Goal: Find specific page/section: Find specific page/section

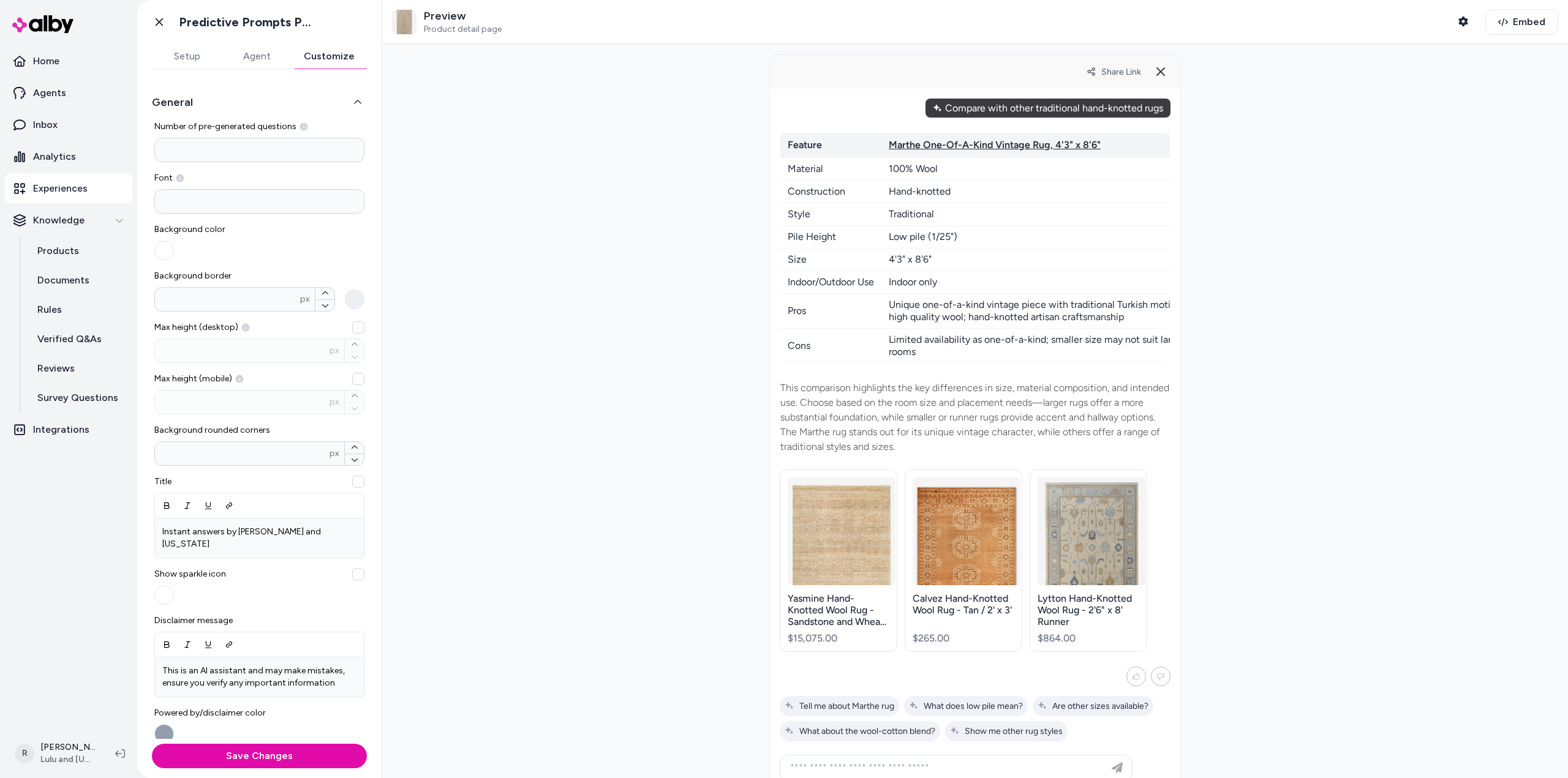
scroll to position [115, 0]
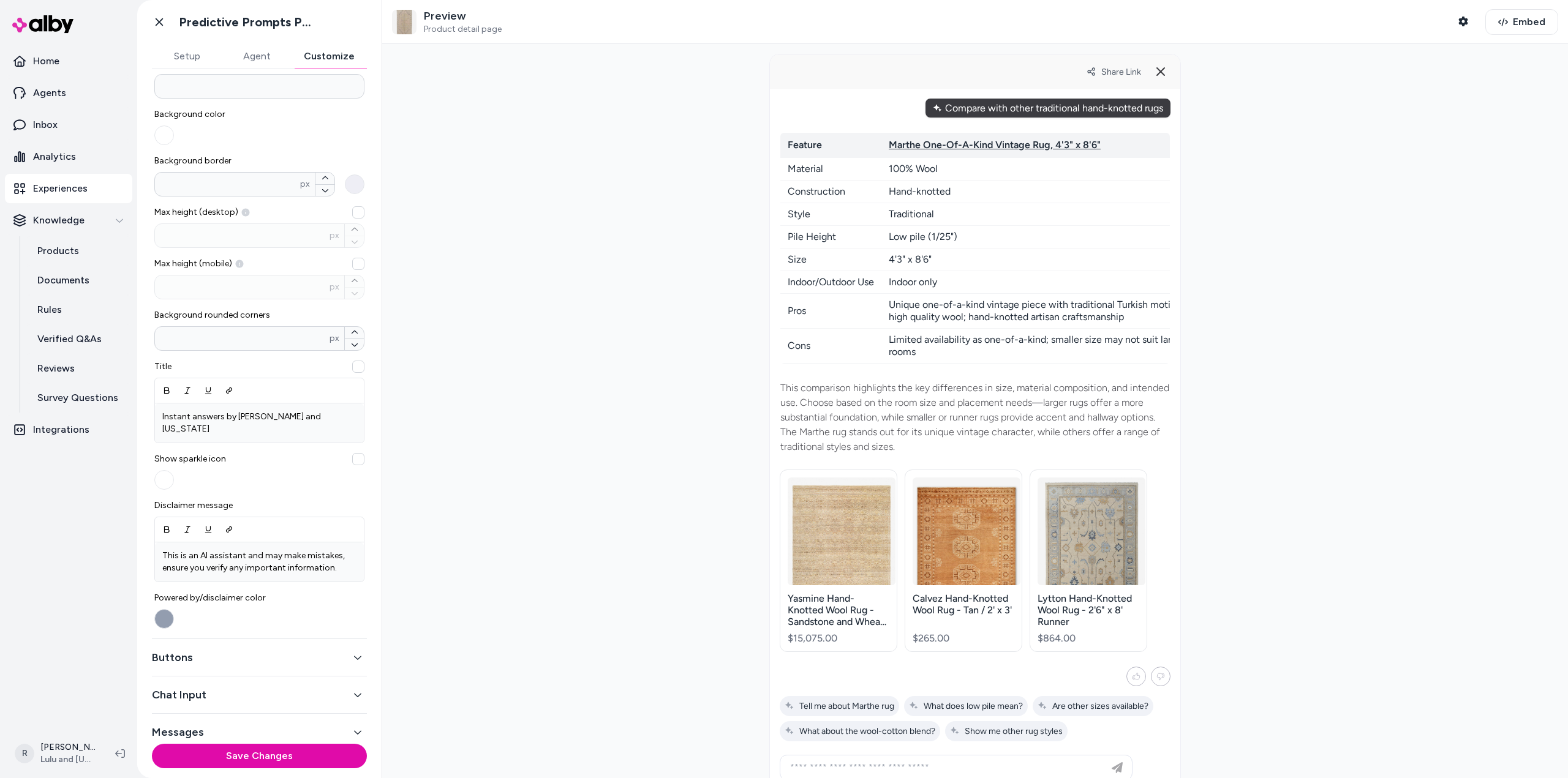
click at [354, 654] on icon "button" at bounding box center [358, 658] width 9 height 9
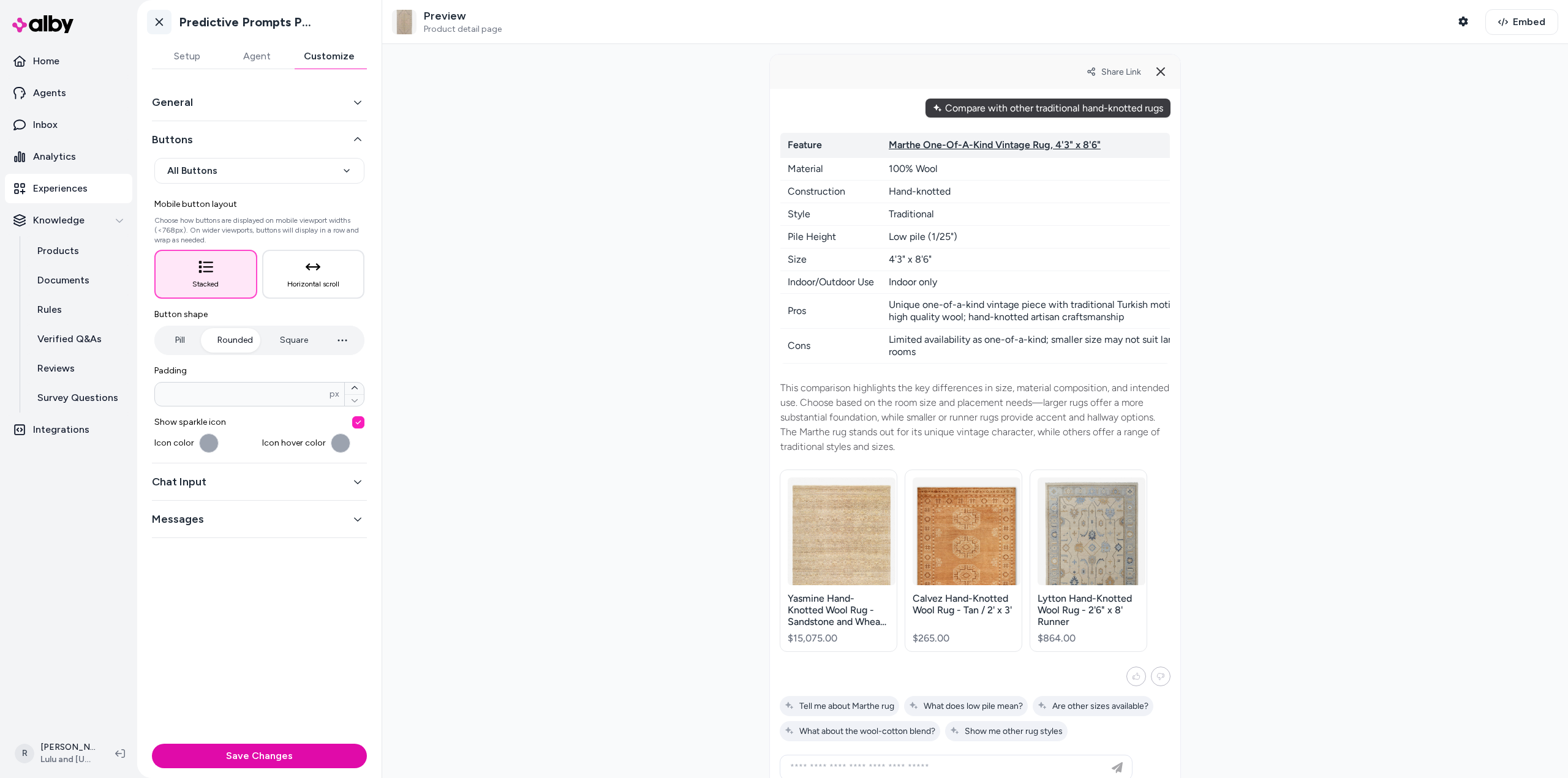
click at [157, 20] on icon at bounding box center [160, 22] width 7 height 8
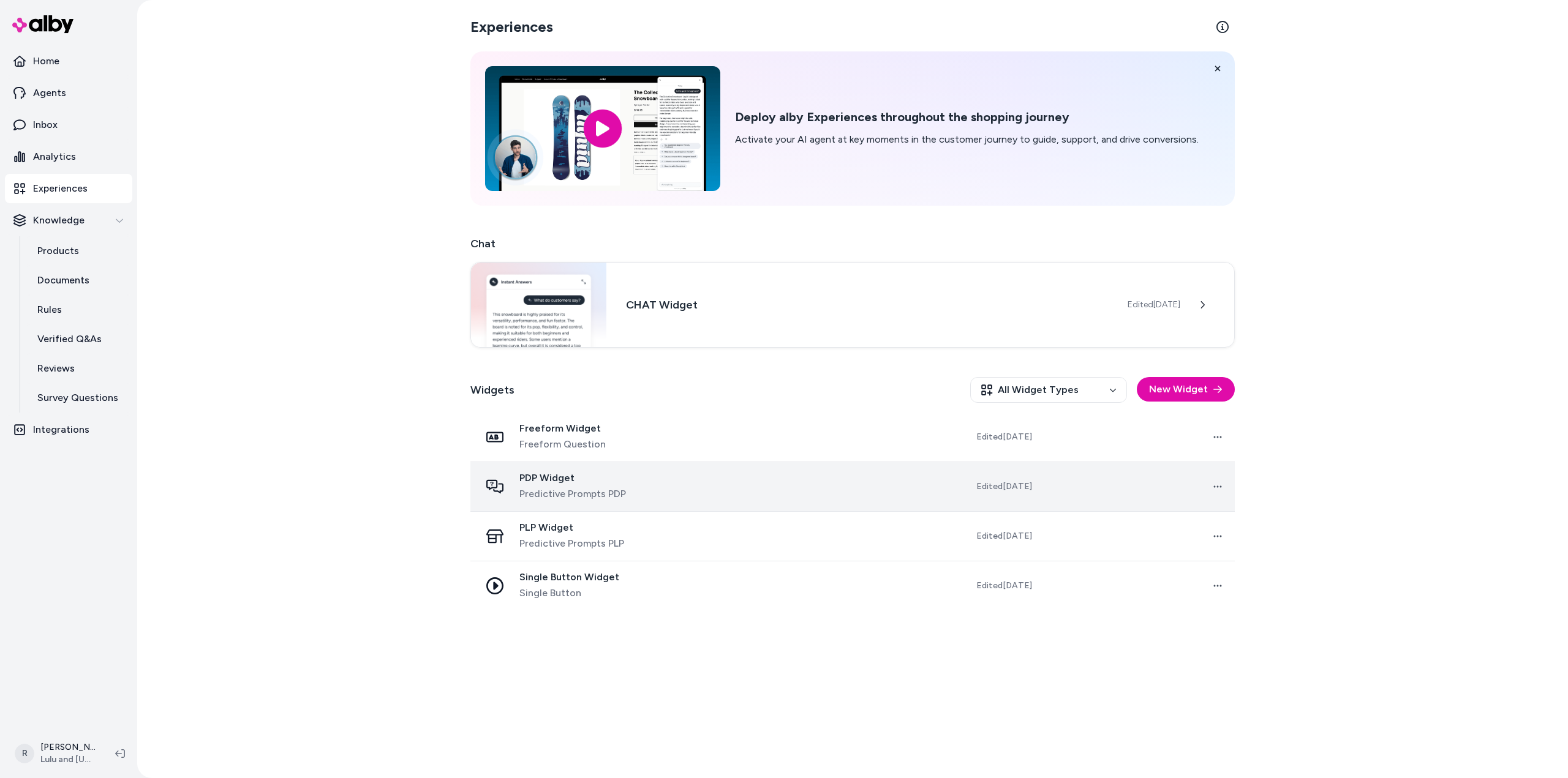
click at [559, 478] on span "PDP Widget" at bounding box center [572, 478] width 107 height 12
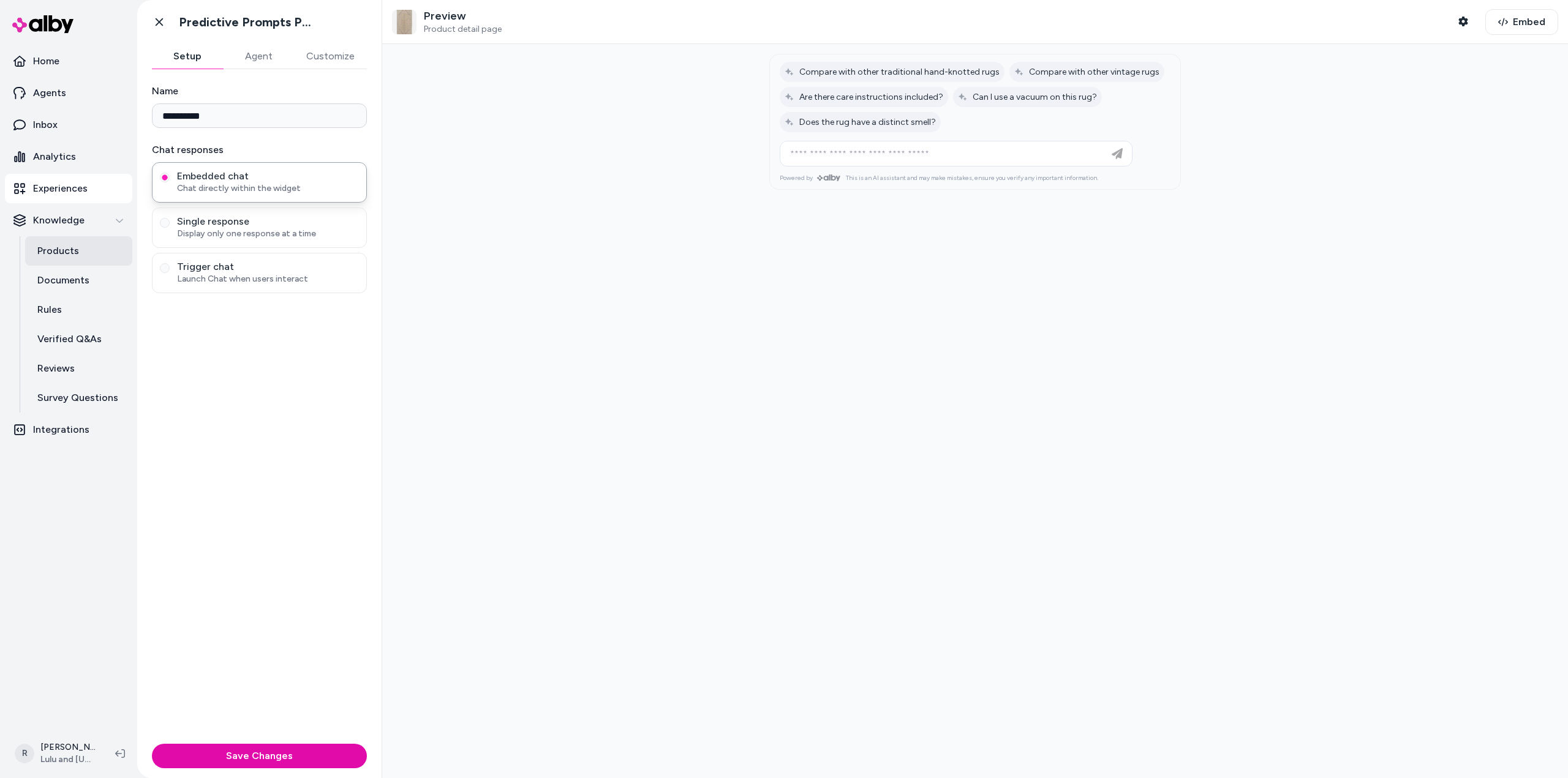
click at [55, 254] on p "Products" at bounding box center [58, 251] width 42 height 15
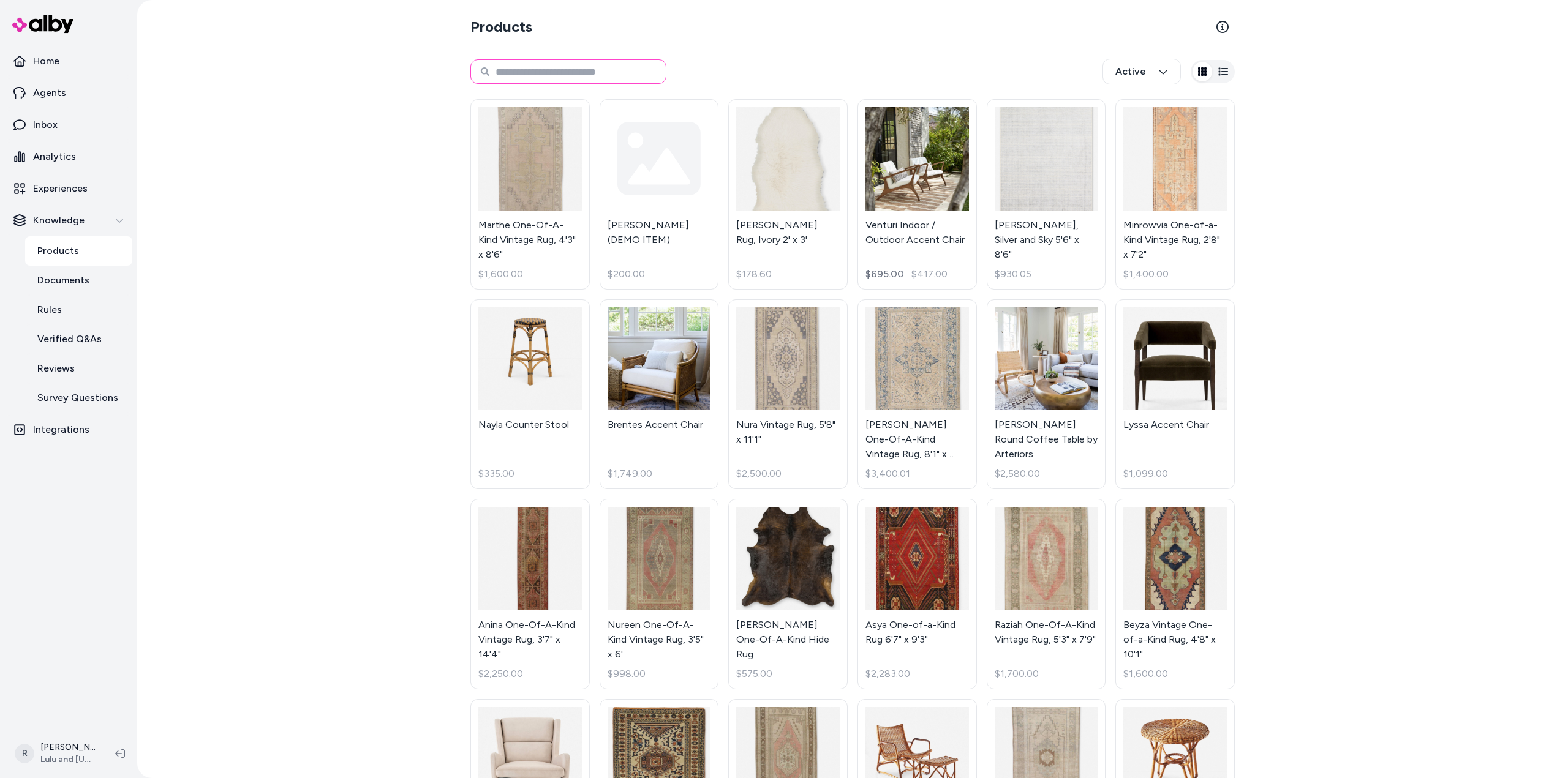
click at [537, 72] on input at bounding box center [569, 71] width 196 height 24
type input "********"
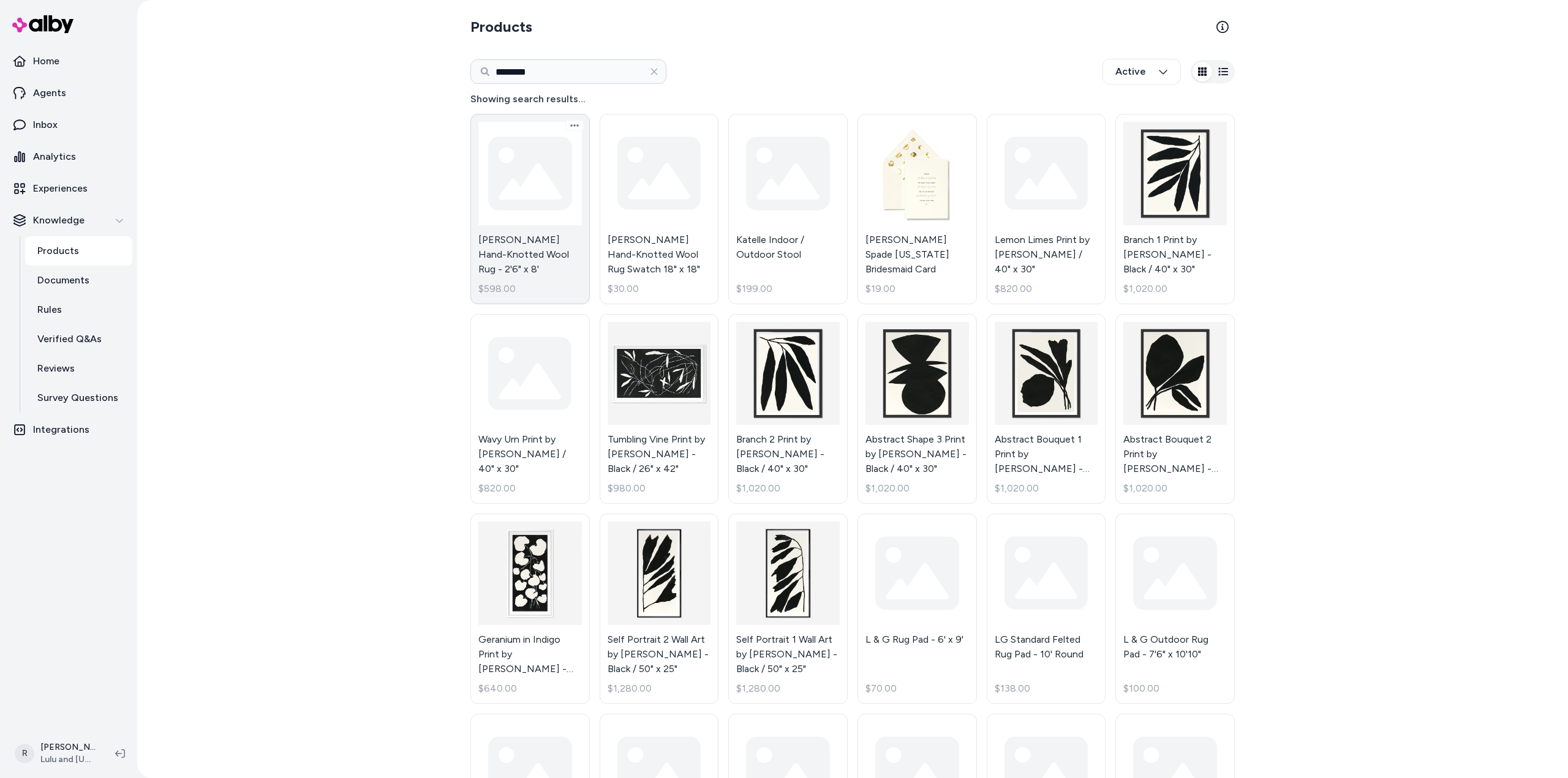
click at [543, 190] on link "Kate Hand-Knotted Wool Rug - 2'6" x 8' $598.00" at bounding box center [530, 209] width 119 height 190
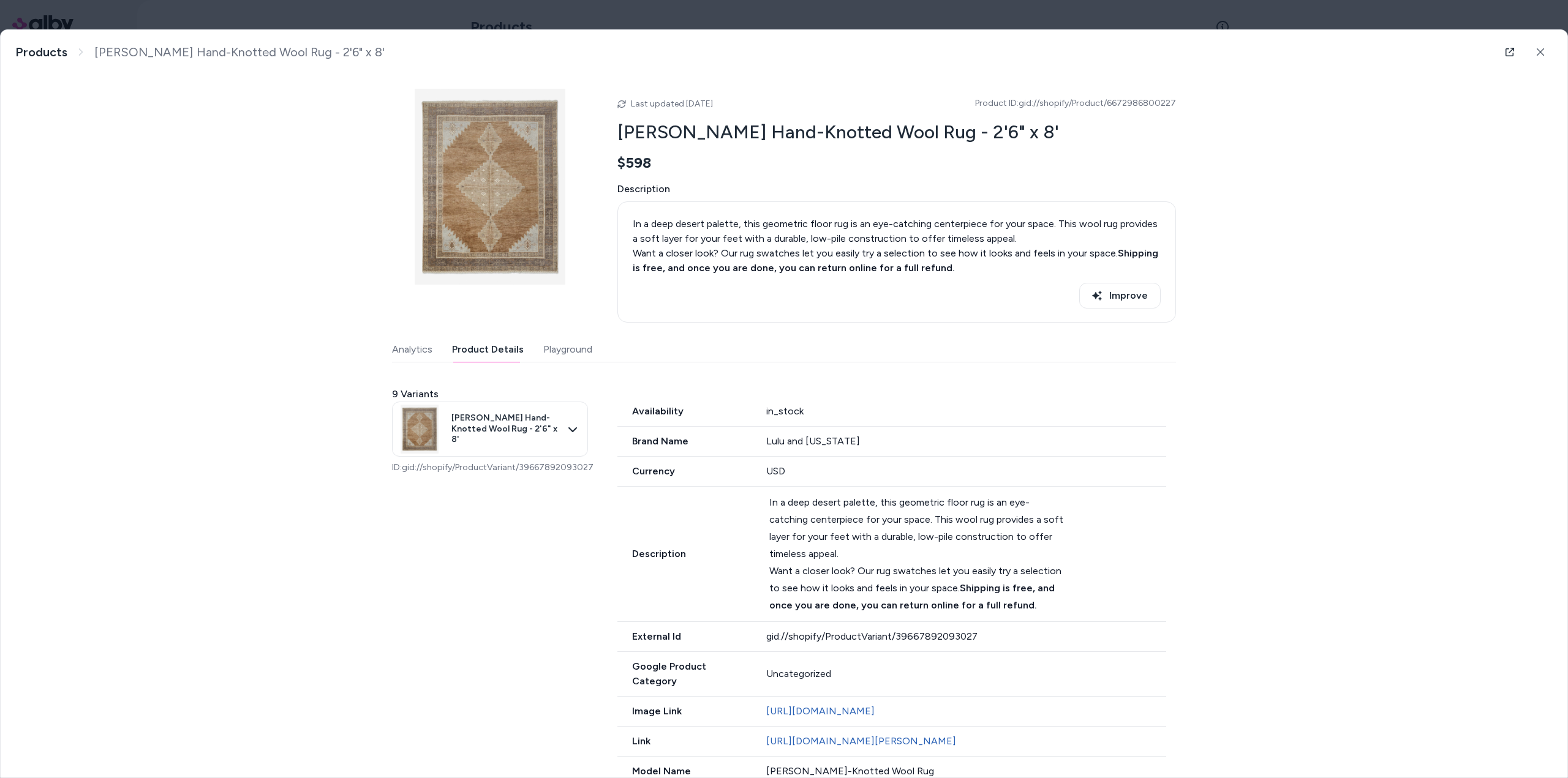
click at [493, 352] on button "Product Details" at bounding box center [488, 349] width 72 height 24
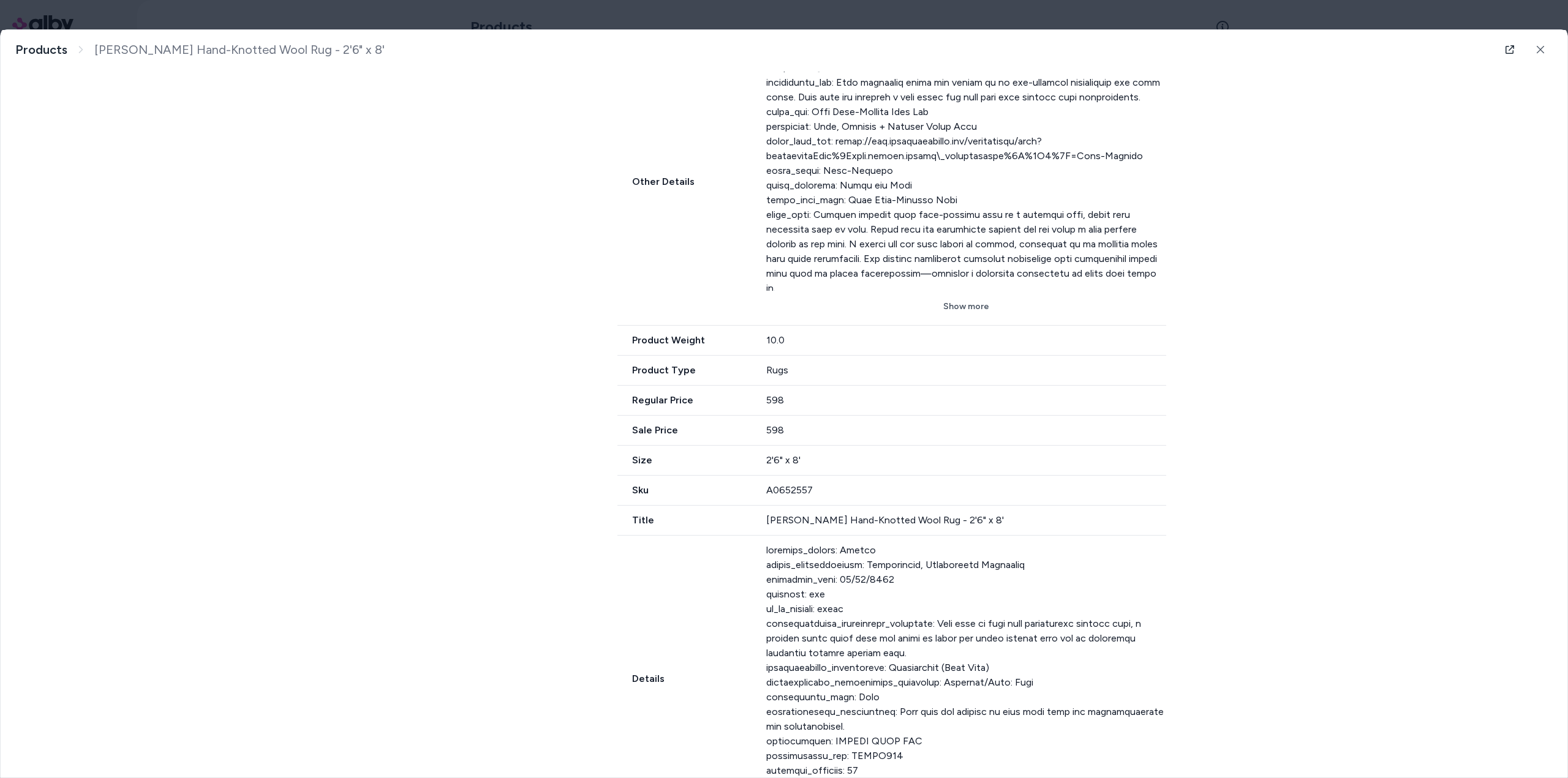
scroll to position [798, 0]
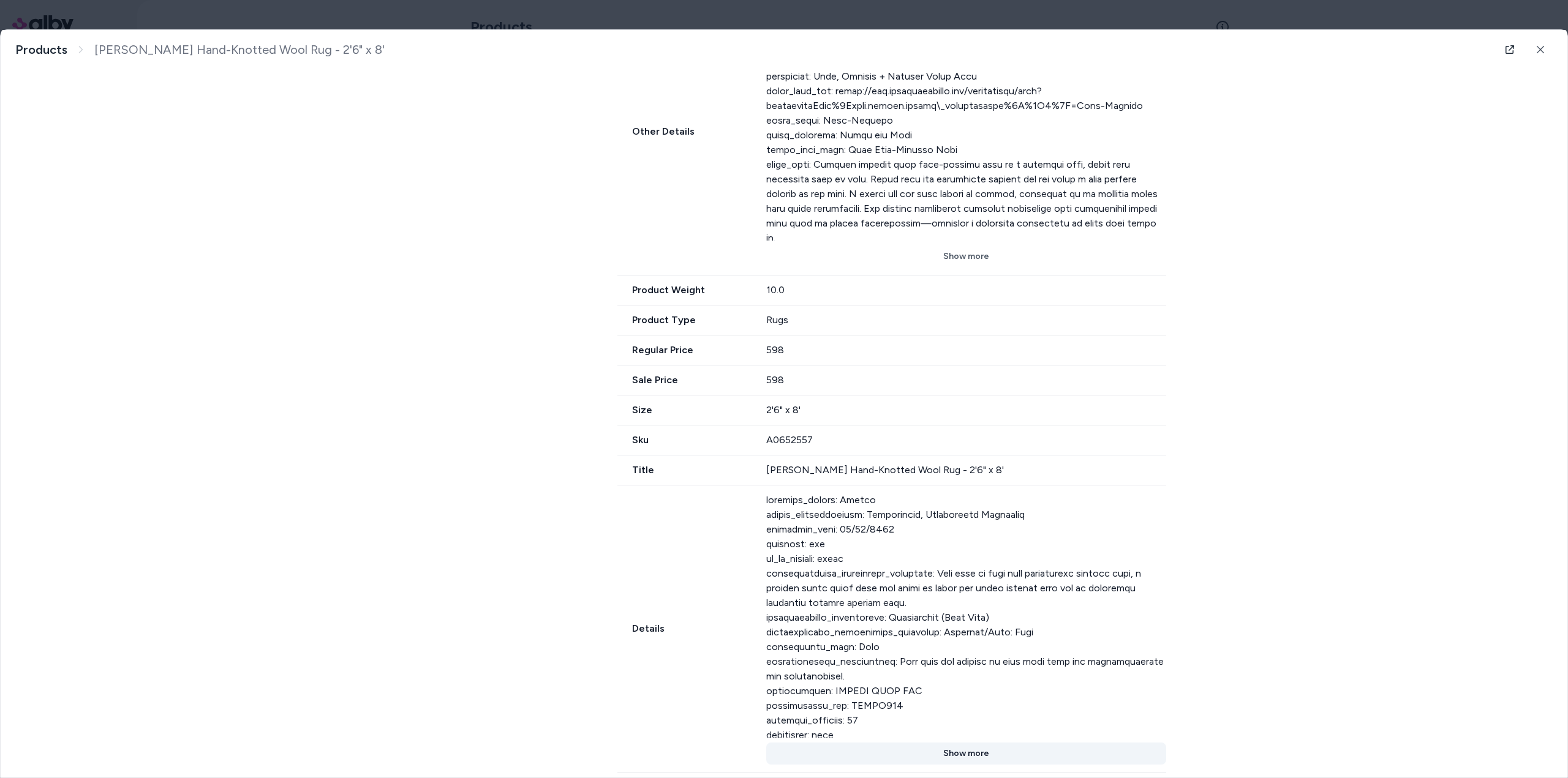
click at [974, 743] on button "Show more" at bounding box center [966, 754] width 400 height 22
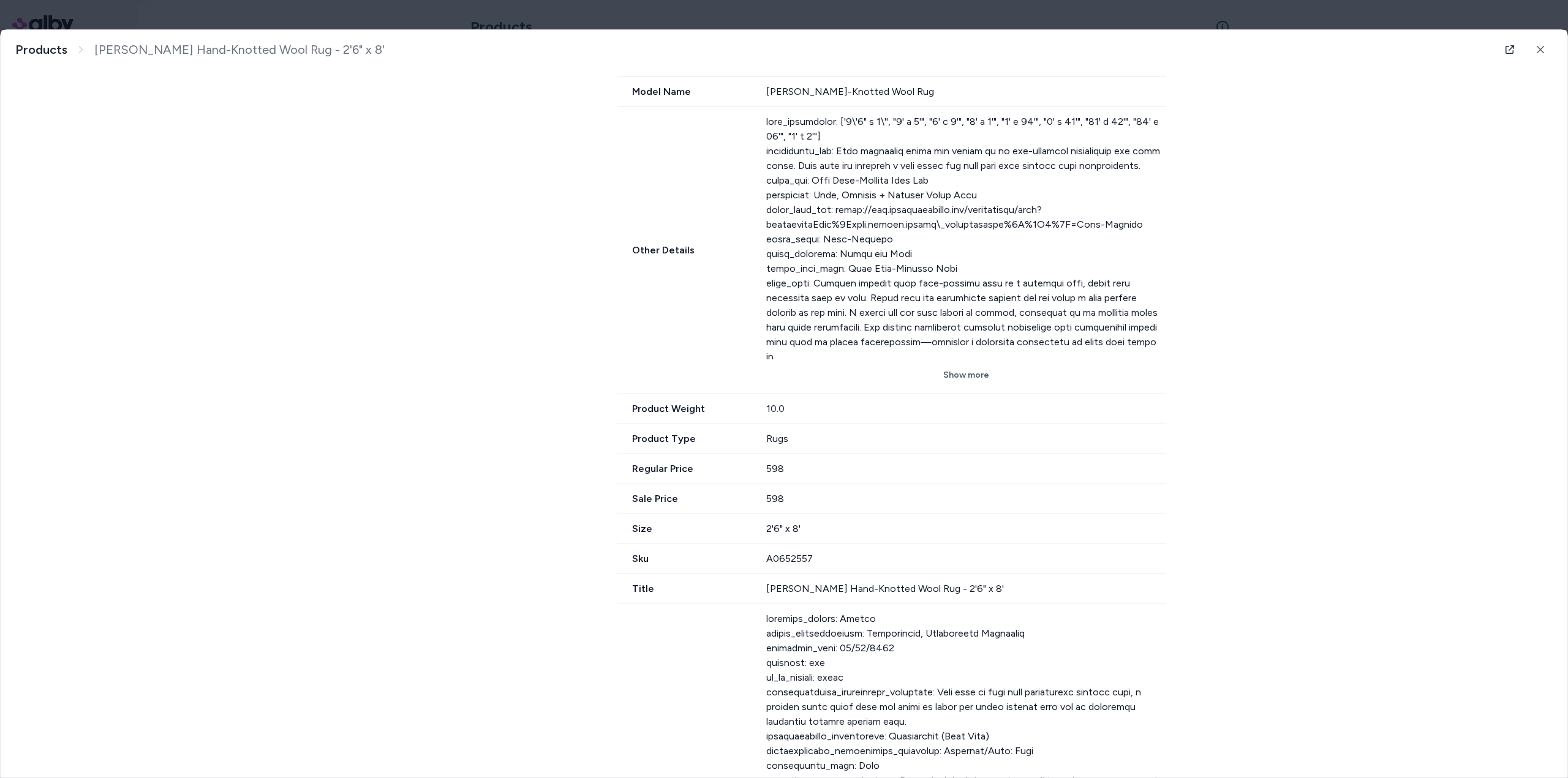
scroll to position [676, 0]
drag, startPoint x: 627, startPoint y: 462, endPoint x: 810, endPoint y: 490, distance: 185.1
click at [810, 490] on div "Availability in_stock Brand Name Lulu and Georgia Currency USD Description In a…" at bounding box center [896, 744] width 559 height 2046
click at [635, 497] on div "Sale Price 598" at bounding box center [892, 503] width 549 height 30
drag, startPoint x: 623, startPoint y: 487, endPoint x: 678, endPoint y: 493, distance: 55.3
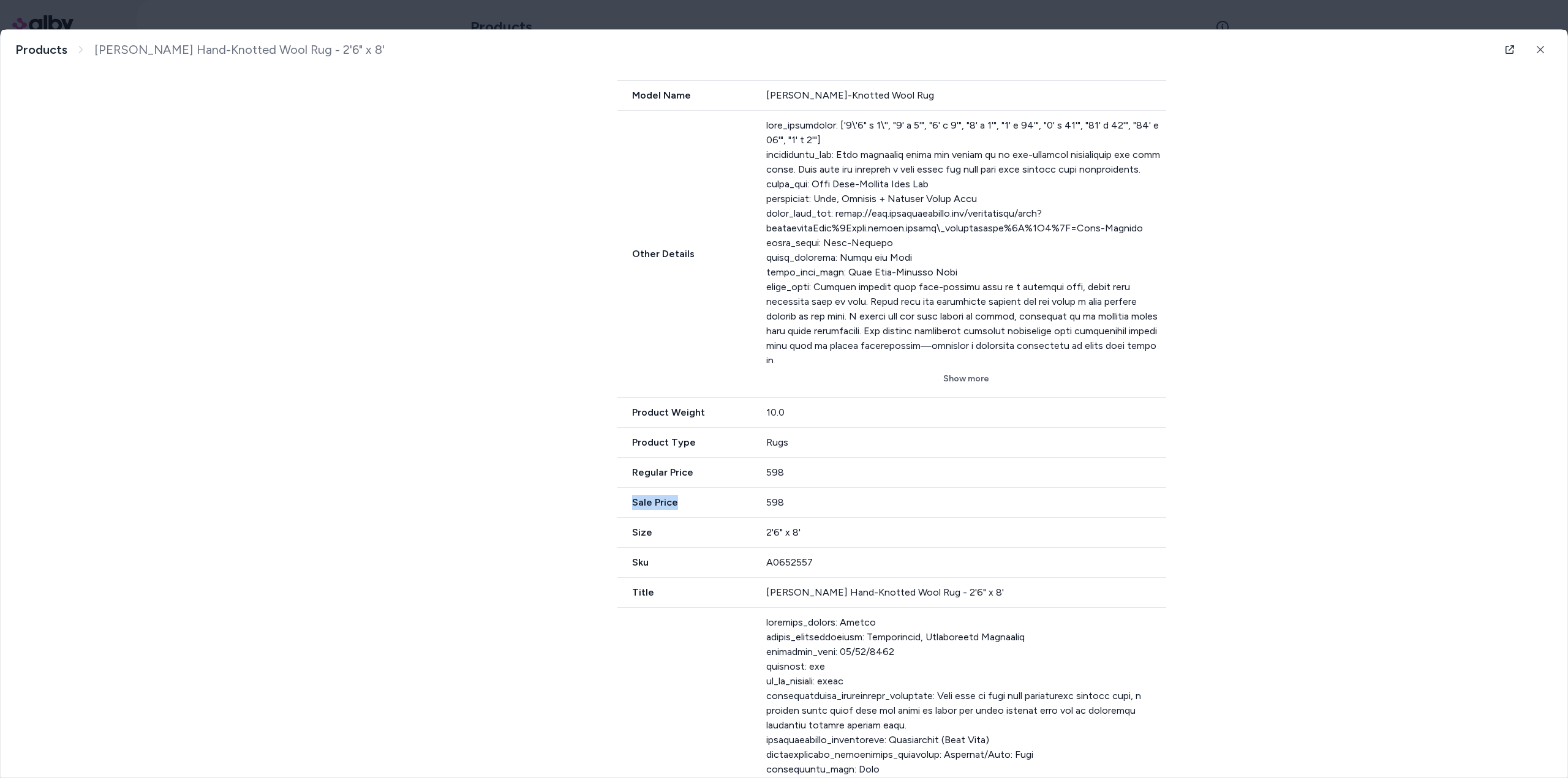
click at [678, 495] on span "Sale Price" at bounding box center [684, 503] width 134 height 15
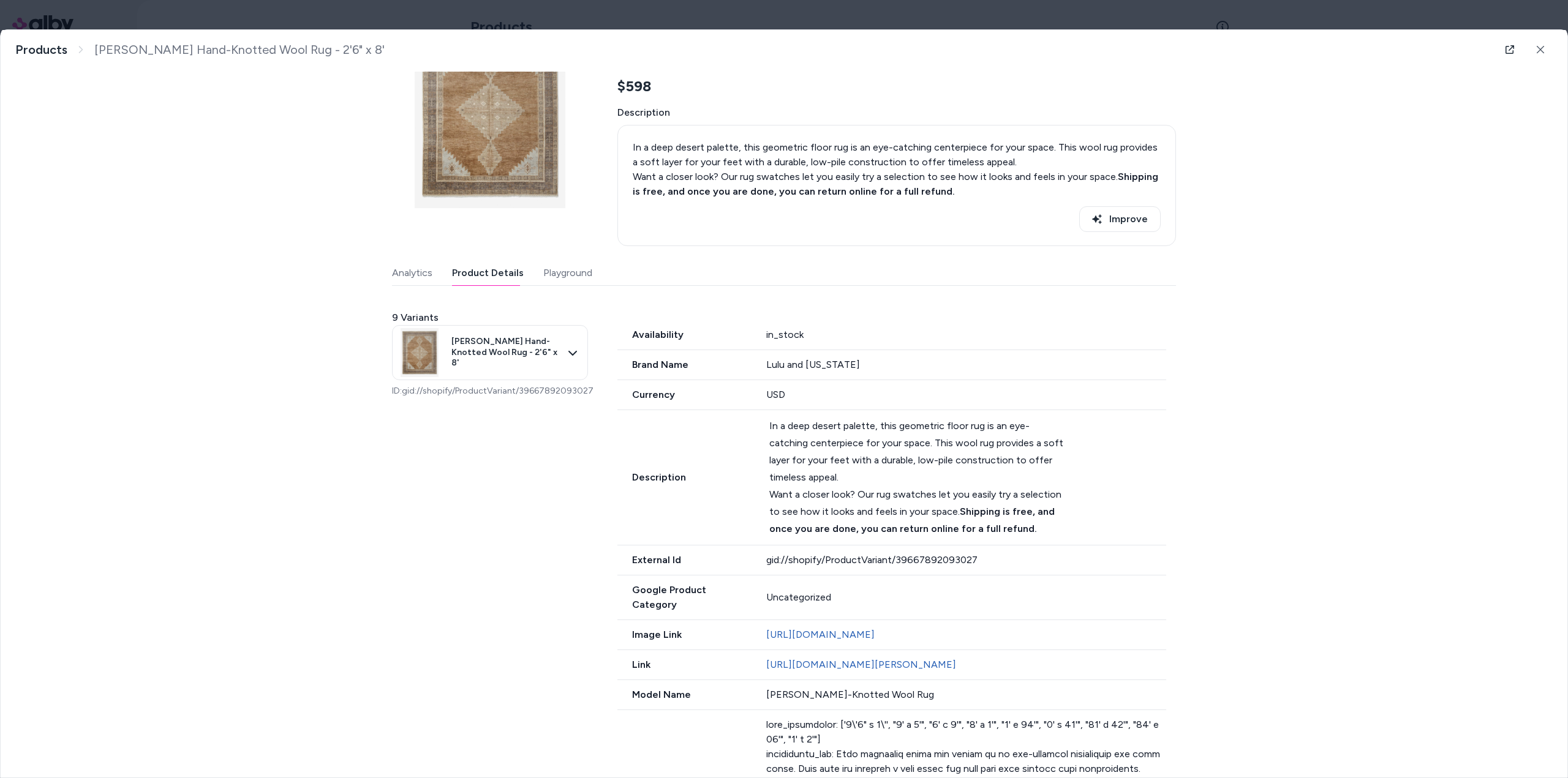
scroll to position [0, 0]
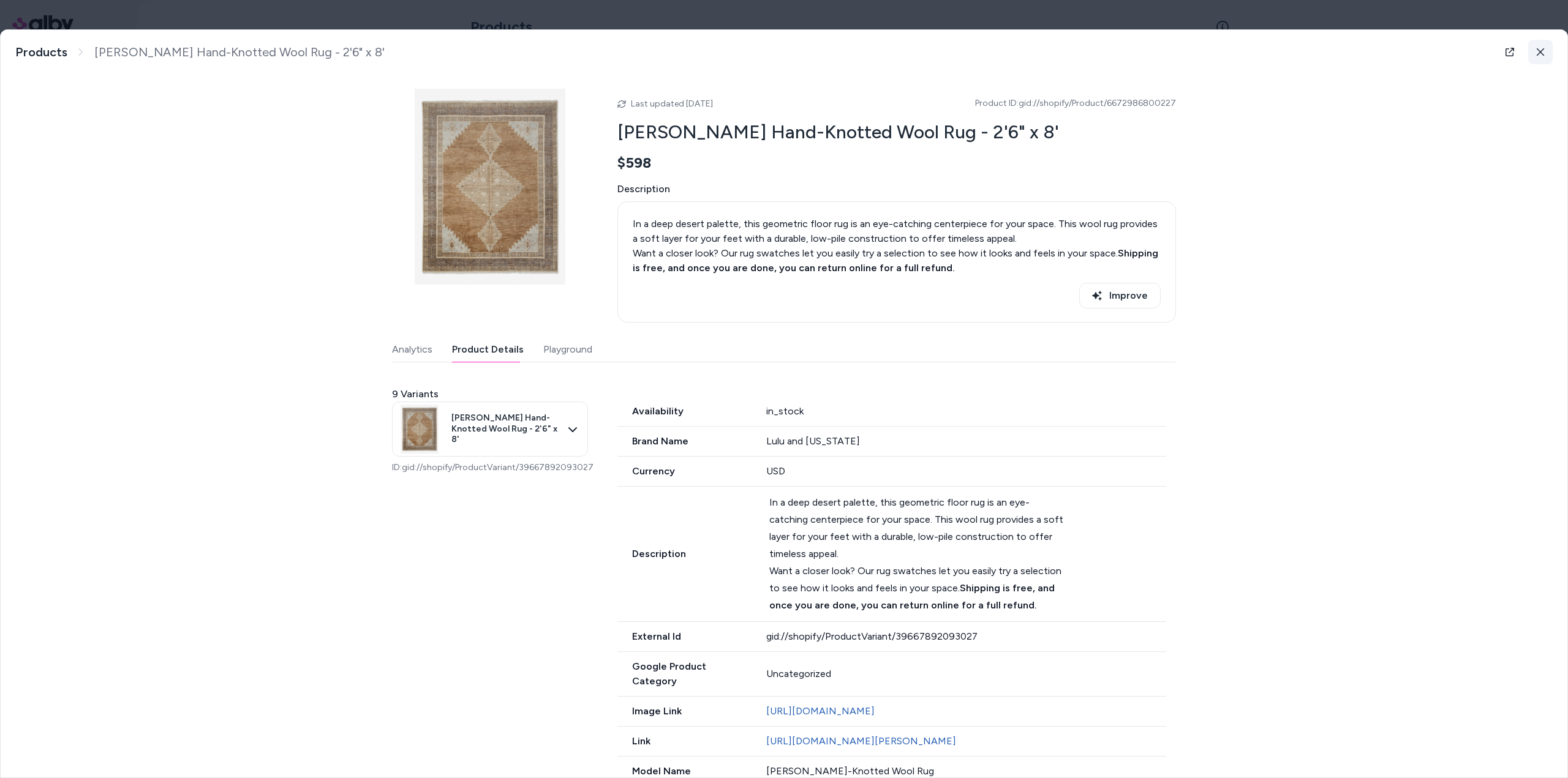
click at [1536, 51] on icon at bounding box center [1540, 52] width 9 height 9
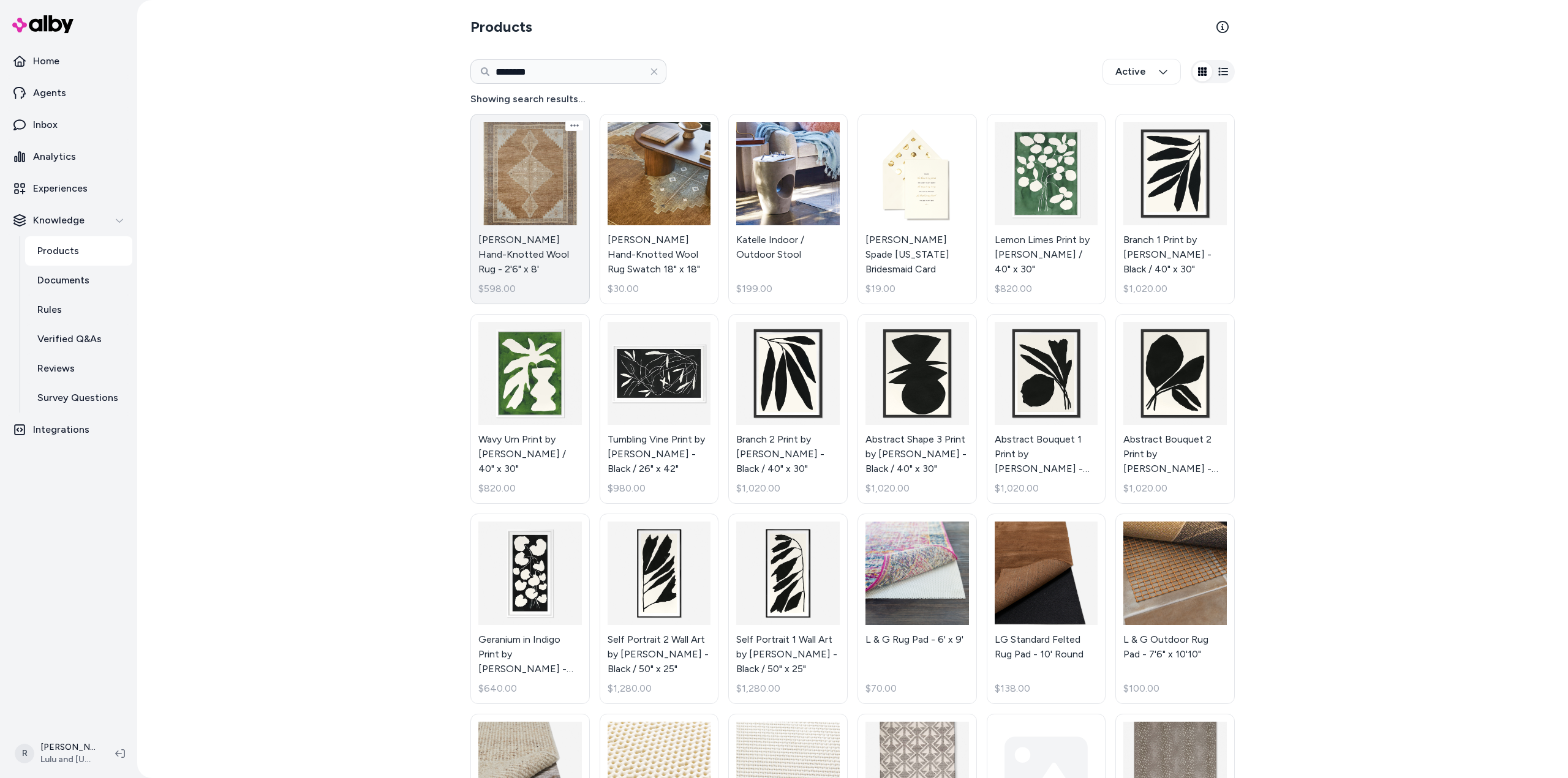
click at [518, 195] on link "Kate Hand-Knotted Wool Rug - 2'6" x 8' $598.00" at bounding box center [530, 209] width 119 height 190
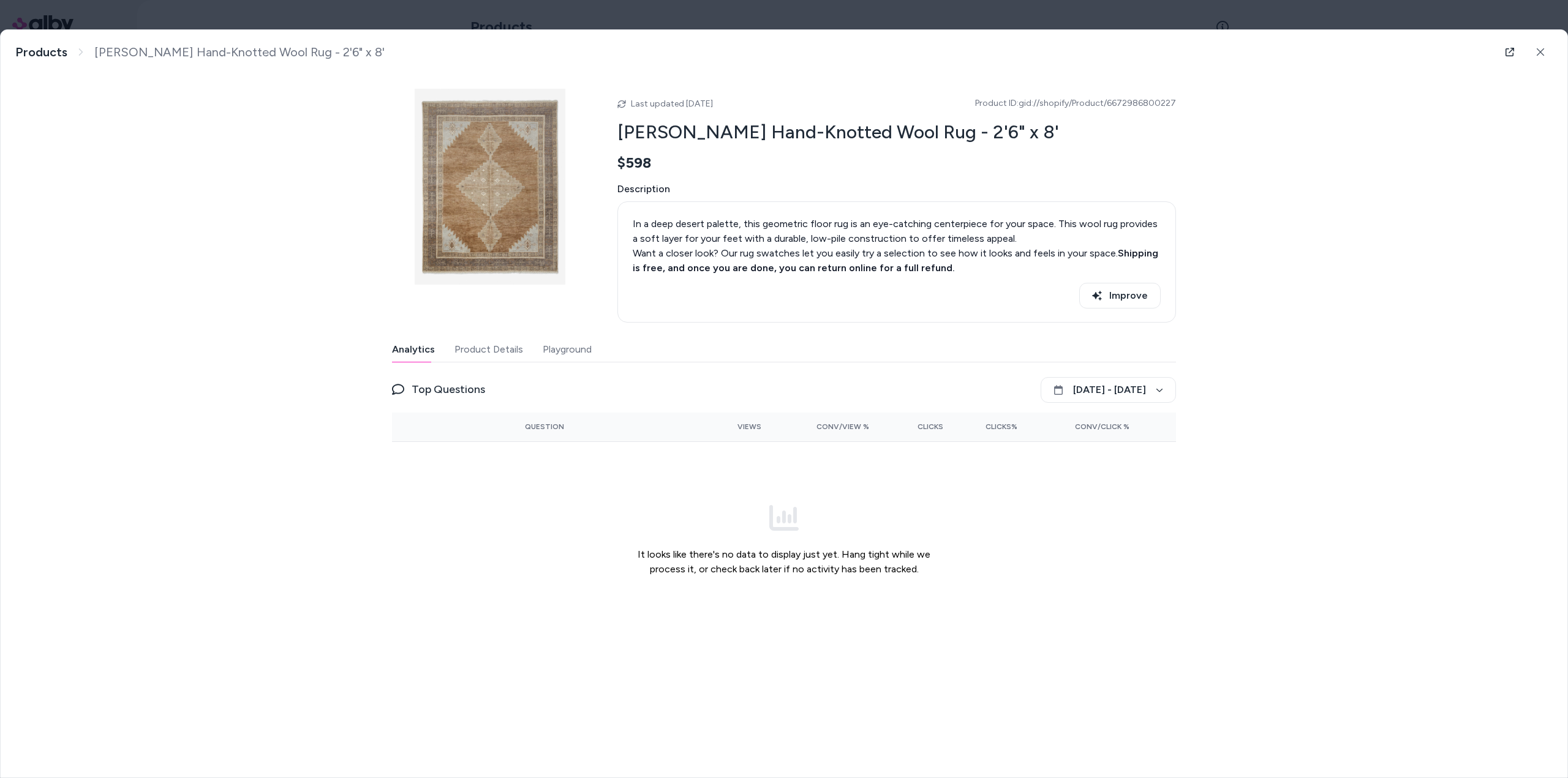
click at [486, 353] on button "Product Details" at bounding box center [489, 349] width 69 height 24
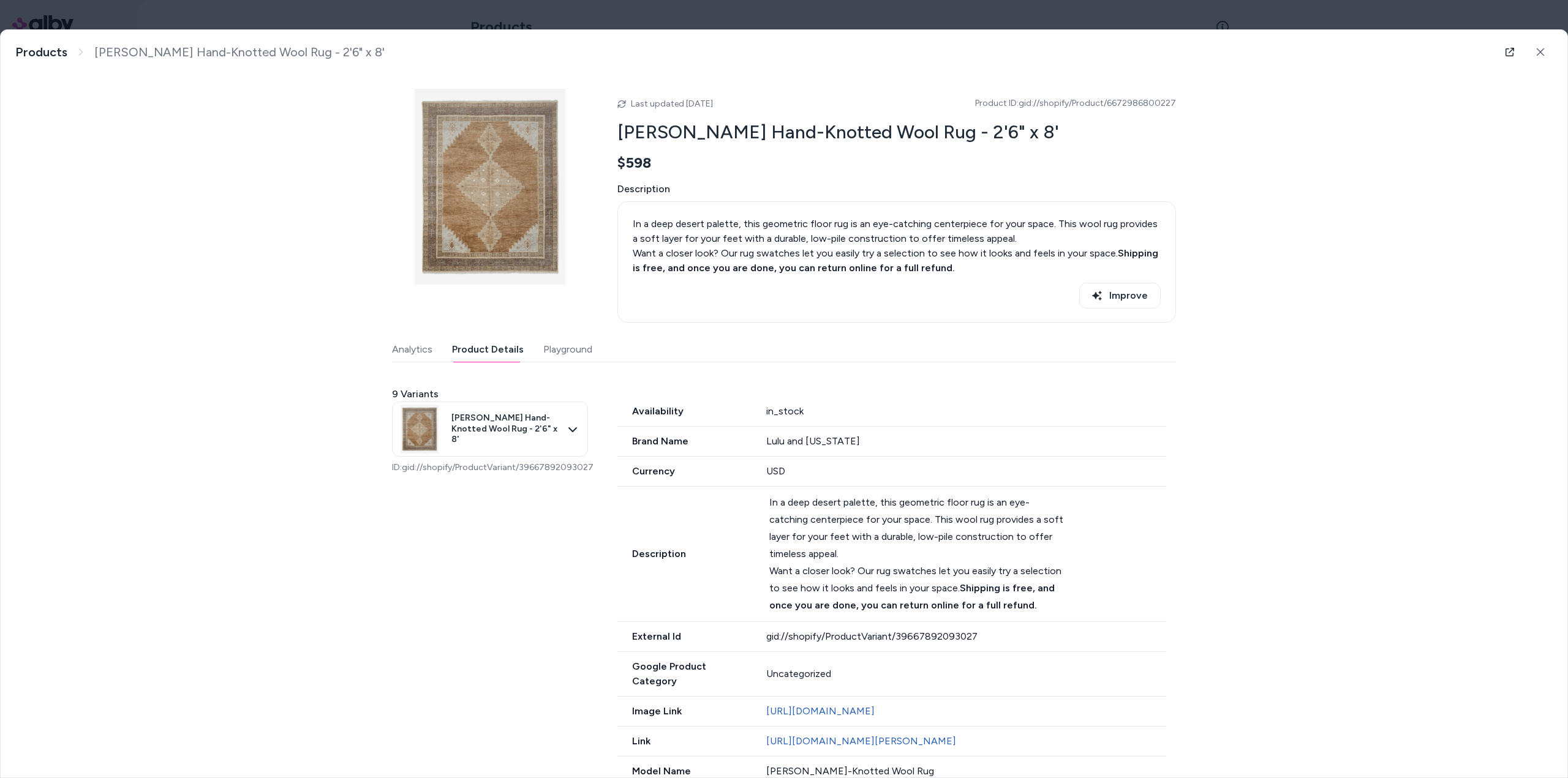
scroll to position [798, 0]
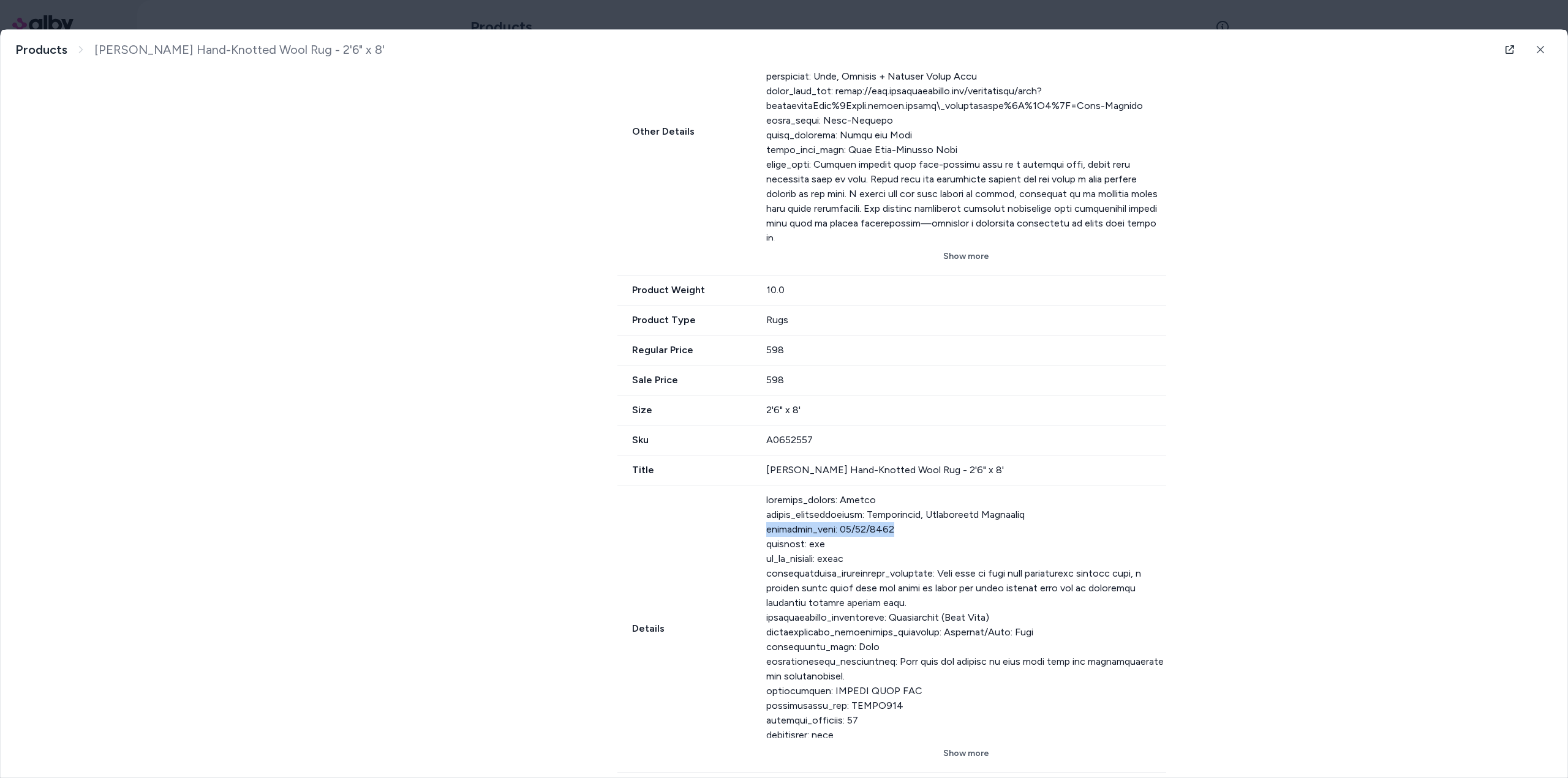
drag, startPoint x: 769, startPoint y: 515, endPoint x: 895, endPoint y: 512, distance: 126.0
click at [895, 512] on div "Details Show more" at bounding box center [892, 629] width 549 height 287
